Goal: Navigation & Orientation: Go to known website

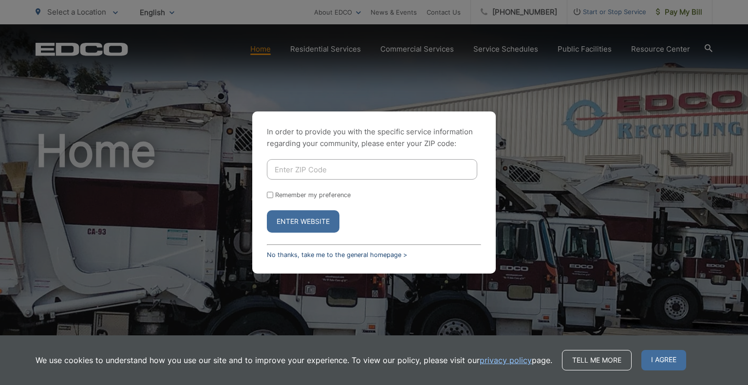
click at [370, 256] on link "No thanks, take me to the general homepage >" at bounding box center [337, 254] width 140 height 7
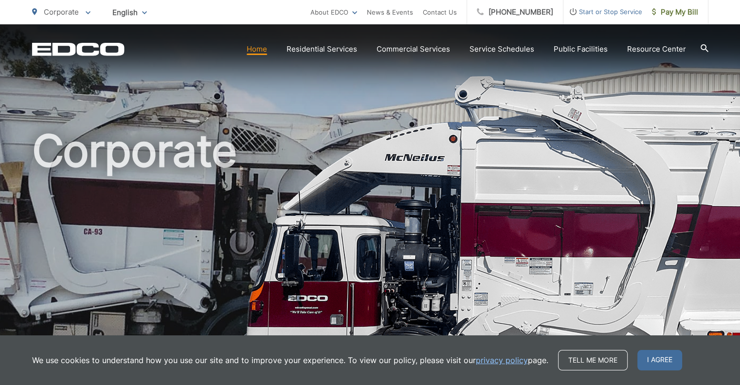
click at [86, 49] on icon "EDCO Logo" at bounding box center [78, 49] width 92 height 14
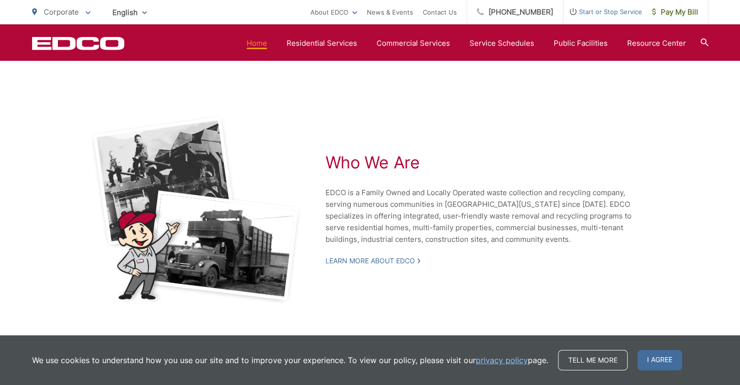
scroll to position [2017, 0]
